Goal: Submit feedback/report problem

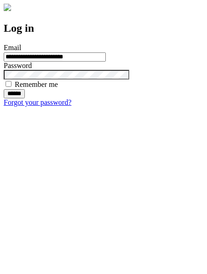
type input "**********"
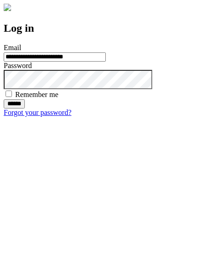
click at [25, 109] on input "******" at bounding box center [14, 103] width 21 height 9
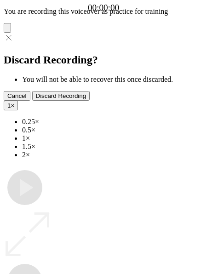
type input "**********"
